Goal: Task Accomplishment & Management: Manage account settings

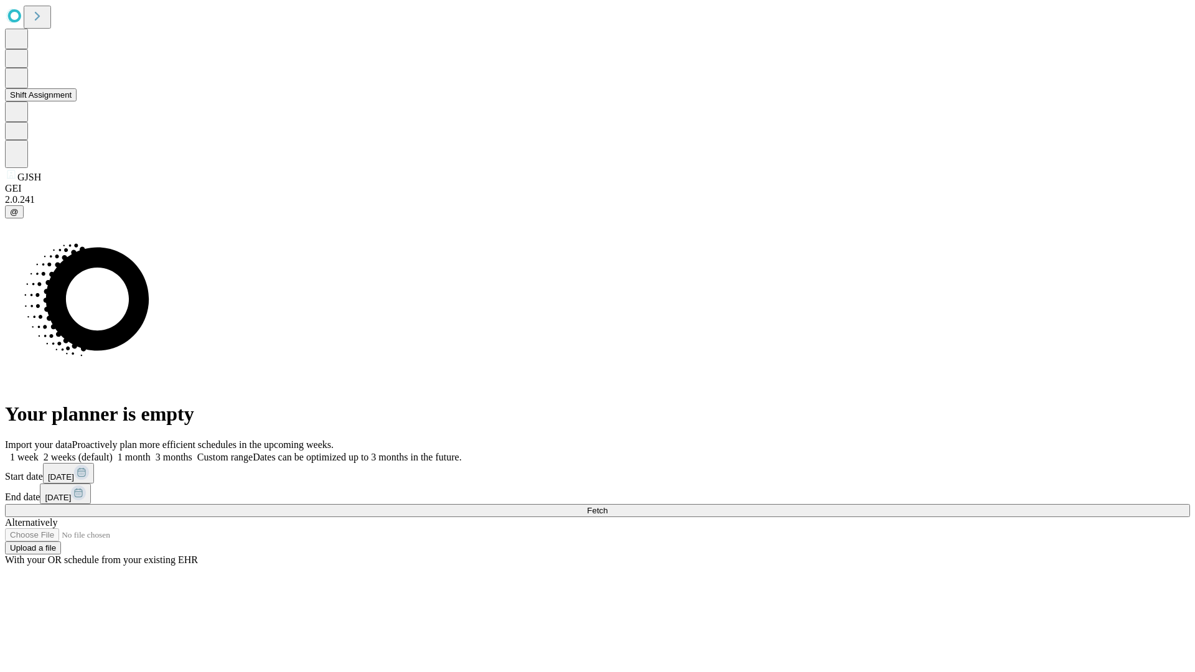
click at [77, 101] on button "Shift Assignment" at bounding box center [41, 94] width 72 height 13
